Goal: Information Seeking & Learning: Learn about a topic

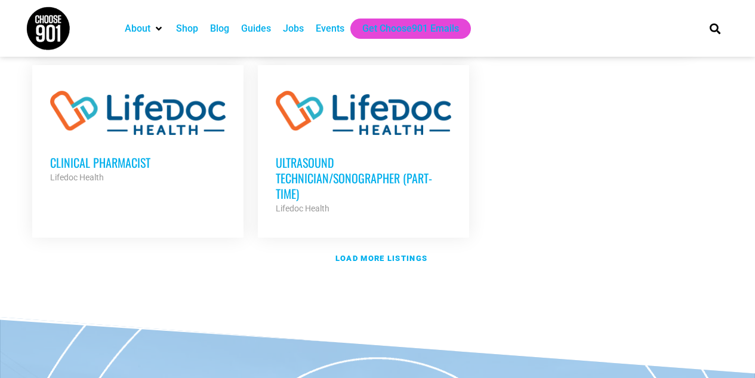
scroll to position [1485, 0]
click at [380, 253] on strong "Load more listings" at bounding box center [381, 257] width 92 height 9
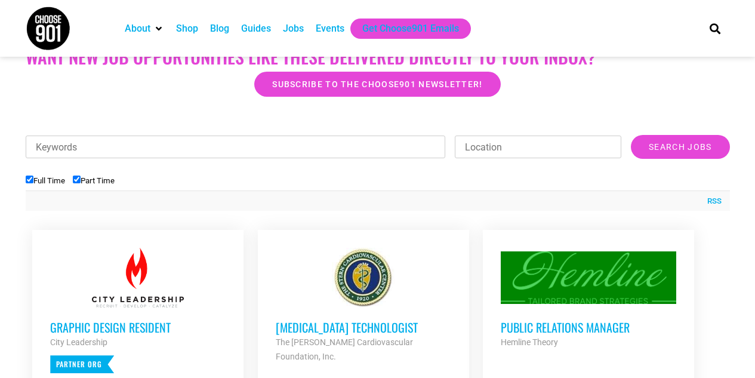
scroll to position [316, 0]
